Goal: Task Accomplishment & Management: Use online tool/utility

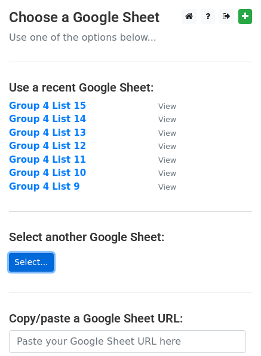
click at [27, 263] on link "Select..." at bounding box center [31, 262] width 45 height 19
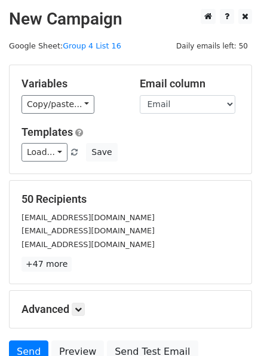
scroll to position [109, 0]
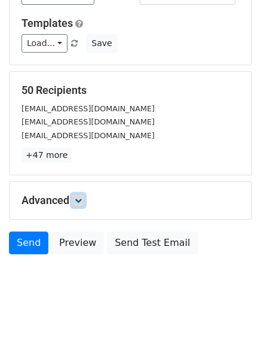
click at [81, 202] on icon at bounding box center [78, 200] width 7 height 7
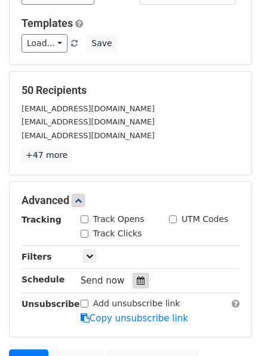
click at [138, 280] on icon at bounding box center [141, 280] width 8 height 8
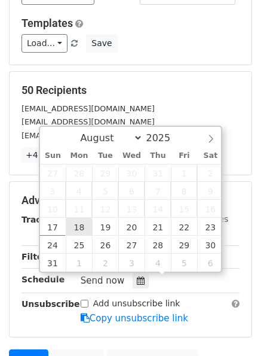
type input "2025-08-18 12:00"
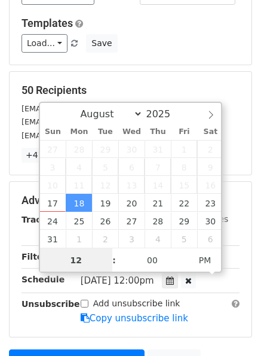
scroll to position [1, 0]
type input "06"
type input "2025-08-18 18:00"
click at [105, 255] on span at bounding box center [108, 254] width 8 height 12
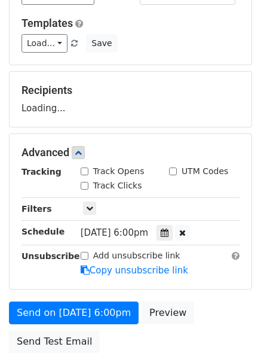
click at [255, 294] on main "New Campaign Daily emails left: 50 Google Sheet: Group 4 List 16 Variables Copy…" at bounding box center [130, 129] width 261 height 459
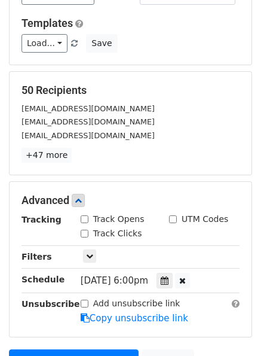
scroll to position [255, 0]
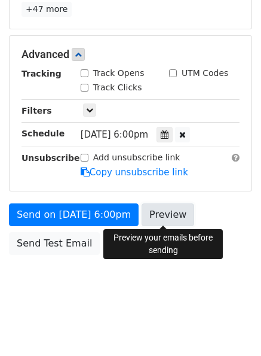
click at [148, 213] on link "Preview" at bounding box center [168, 214] width 53 height 23
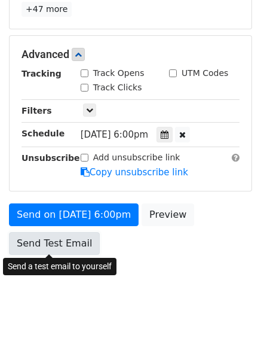
click at [45, 241] on link "Send Test Email" at bounding box center [54, 243] width 91 height 23
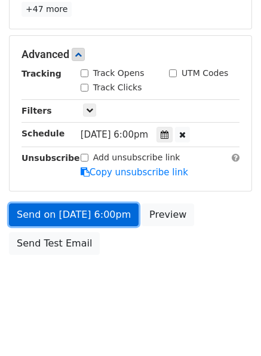
click at [53, 212] on link "Send on Aug 18 at 6:00pm" at bounding box center [74, 214] width 130 height 23
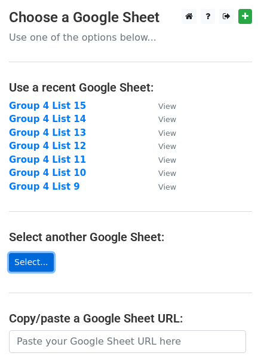
click at [22, 258] on link "Select..." at bounding box center [31, 262] width 45 height 19
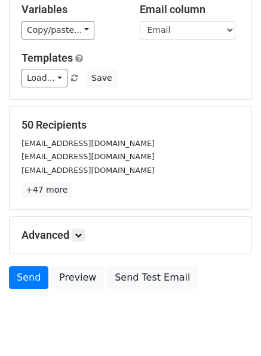
scroll to position [109, 0]
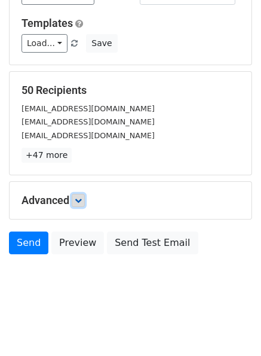
click at [81, 198] on icon at bounding box center [78, 200] width 7 height 7
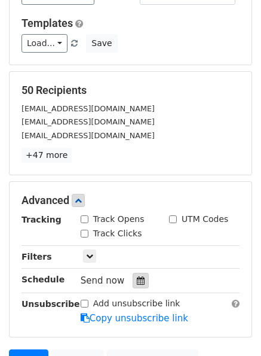
click at [137, 282] on icon at bounding box center [141, 280] width 8 height 8
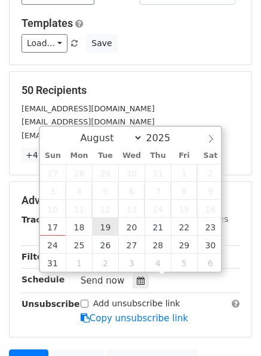
type input "[DATE] 12:00"
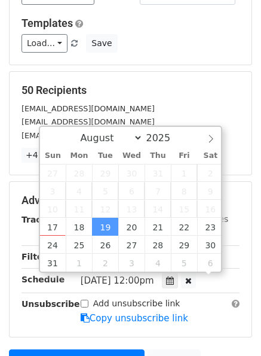
scroll to position [1, 0]
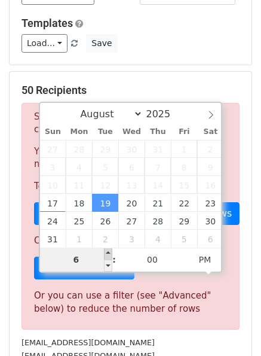
type input "06"
type input "2025-08-19 18:00"
click at [106, 254] on span at bounding box center [108, 254] width 8 height 12
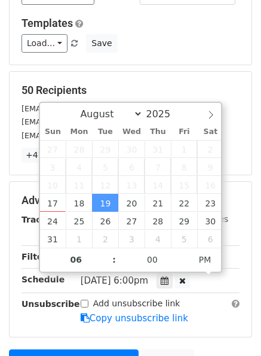
click at [259, 272] on main "New Campaign Daily emails left: 50 Google Sheet: Group 4 List 17 Variables Copy…" at bounding box center [130, 153] width 261 height 506
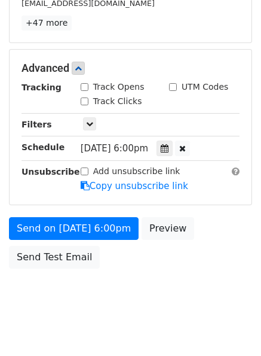
scroll to position [255, 0]
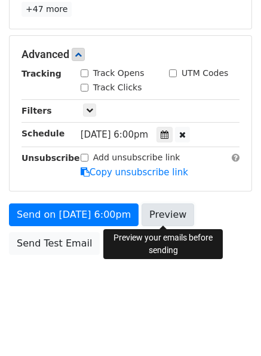
click at [155, 212] on link "Preview" at bounding box center [168, 214] width 53 height 23
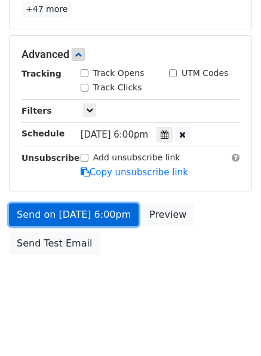
click at [35, 210] on link "Send on Aug 19 at 6:00pm" at bounding box center [74, 214] width 130 height 23
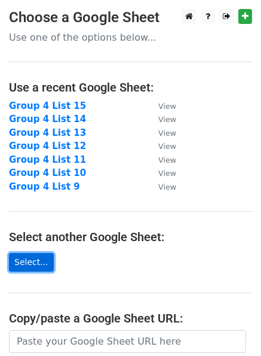
click at [30, 264] on link "Select..." at bounding box center [31, 262] width 45 height 19
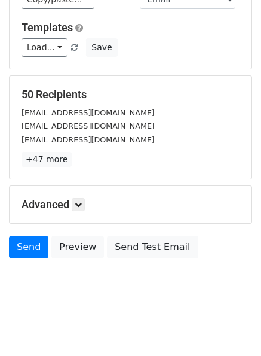
scroll to position [109, 0]
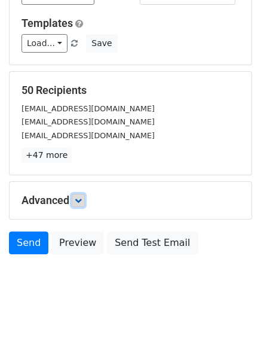
click at [82, 201] on icon at bounding box center [78, 200] width 7 height 7
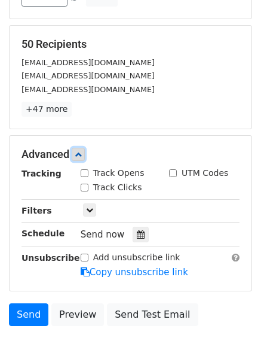
scroll to position [169, 0]
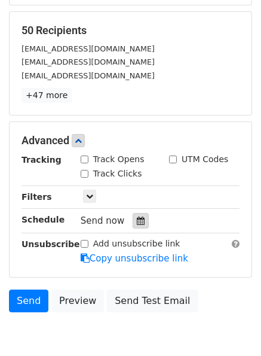
click at [137, 222] on icon at bounding box center [141, 220] width 8 height 8
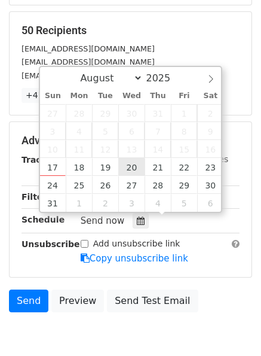
type input "2025-08-20 12:00"
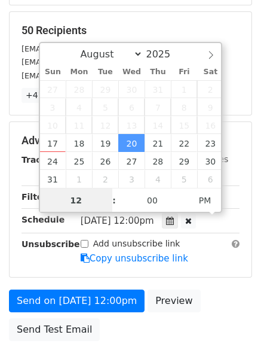
scroll to position [1, 0]
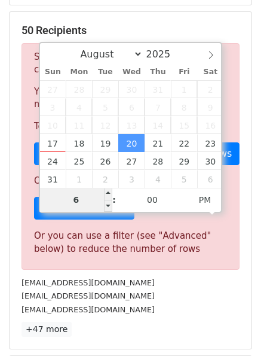
click at [103, 193] on input "6" at bounding box center [76, 200] width 73 height 24
type input "06"
type input "2025-08-20 18:00"
click at [110, 188] on span at bounding box center [108, 194] width 8 height 12
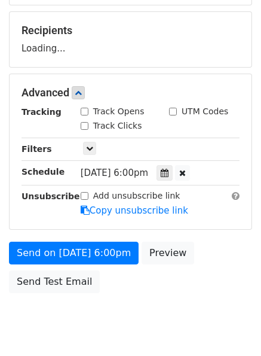
click at [252, 294] on div "Send on Aug 20 at 6:00pm Preview Send Test Email" at bounding box center [130, 270] width 261 height 57
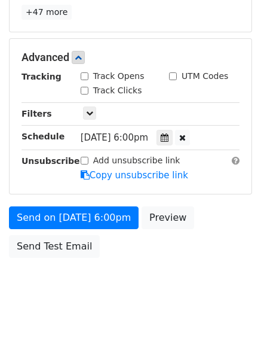
scroll to position [255, 0]
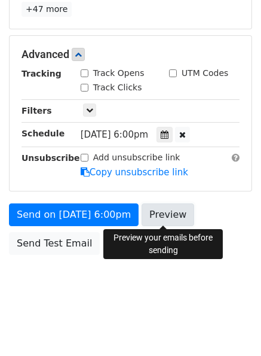
click at [154, 205] on link "Preview" at bounding box center [168, 214] width 53 height 23
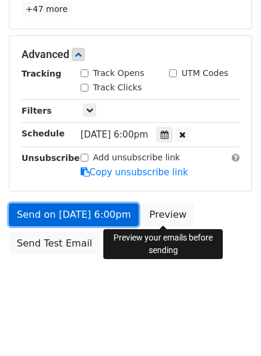
click at [63, 218] on link "Send on Aug 20 at 6:00pm" at bounding box center [74, 214] width 130 height 23
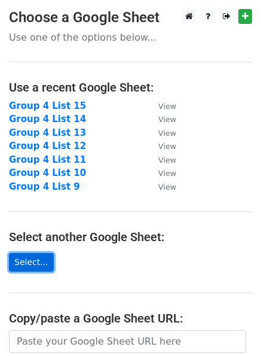
click at [28, 260] on link "Select..." at bounding box center [31, 262] width 45 height 19
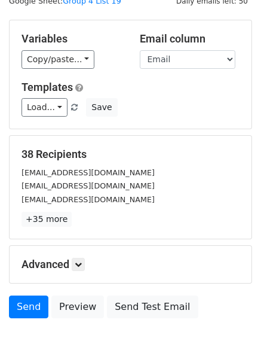
scroll to position [109, 0]
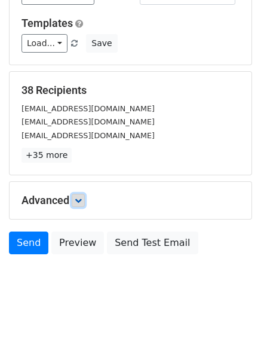
click at [80, 198] on icon at bounding box center [78, 200] width 7 height 7
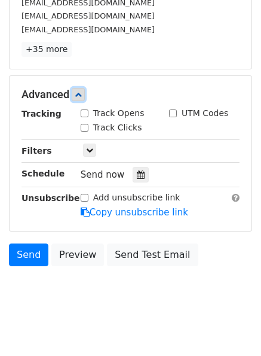
scroll to position [226, 0]
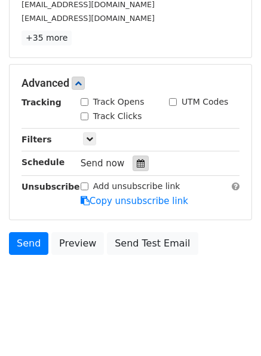
click at [137, 166] on icon at bounding box center [141, 163] width 8 height 8
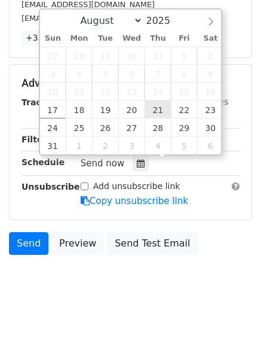
type input "[DATE] 12:00"
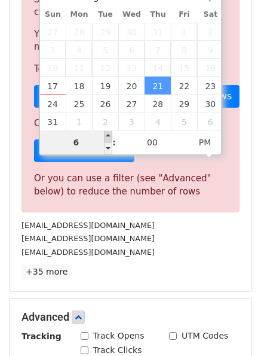
type input "06"
type input "[DATE] 18:00"
click at [106, 139] on span at bounding box center [108, 136] width 8 height 12
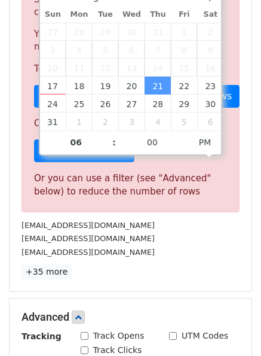
scroll to position [207, 0]
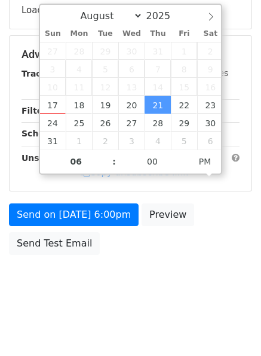
click at [249, 263] on body "New Campaign Daily emails left: 50 Google Sheet: Group 4 List 19 Variables Copy…" at bounding box center [130, 55] width 261 height 506
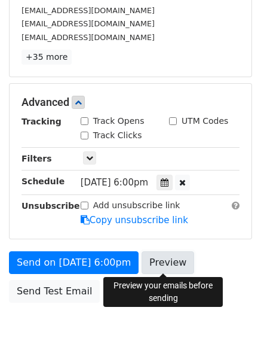
click at [164, 254] on link "Preview" at bounding box center [168, 262] width 53 height 23
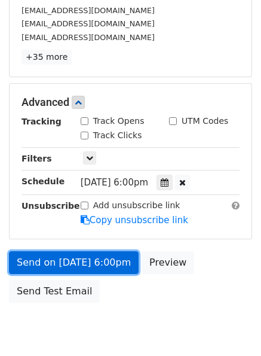
click at [38, 260] on link "Send on [DATE] 6:00pm" at bounding box center [74, 262] width 130 height 23
